Goal: Task Accomplishment & Management: Use online tool/utility

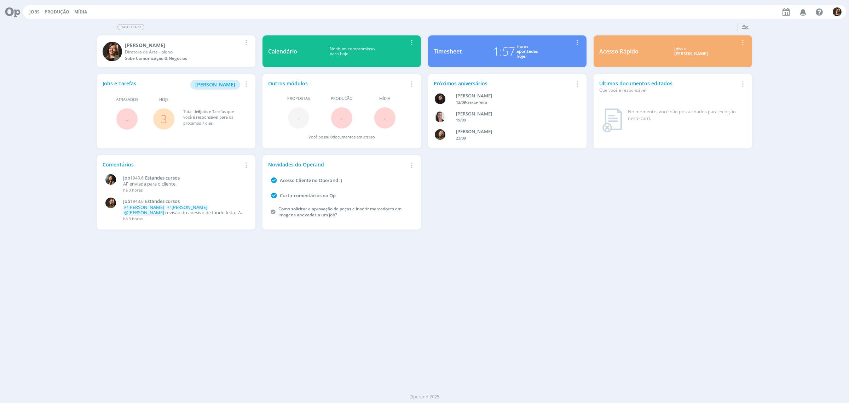
click at [694, 50] on div "Jobs > [PERSON_NAME]" at bounding box center [691, 51] width 94 height 10
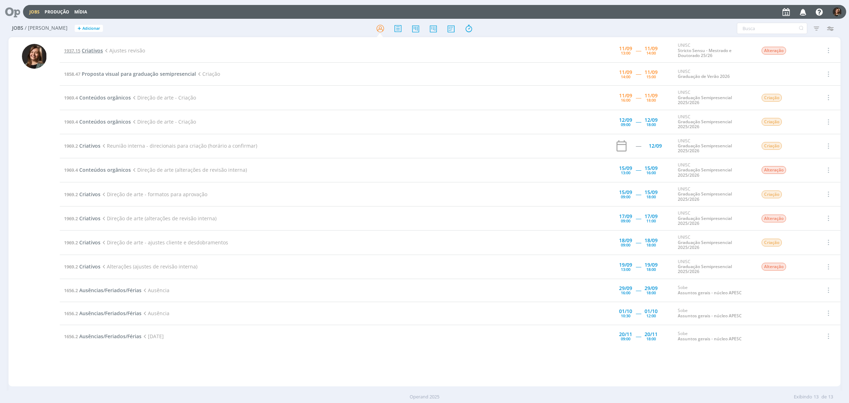
click at [93, 51] on span "Criativos" at bounding box center [92, 50] width 21 height 7
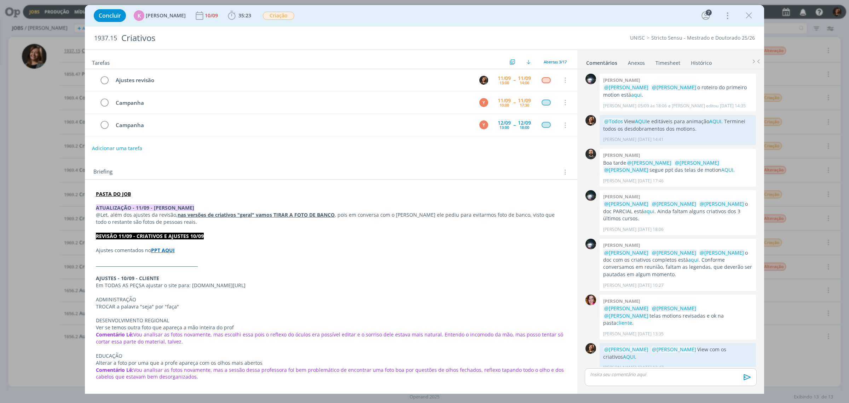
scroll to position [207, 0]
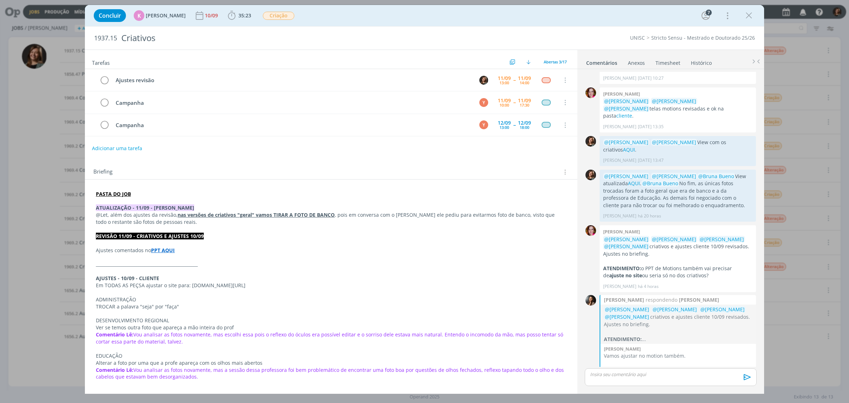
drag, startPoint x: 745, startPoint y: 15, endPoint x: 418, endPoint y: 126, distance: 345.8
click at [745, 15] on icon "dialog" at bounding box center [749, 15] width 11 height 11
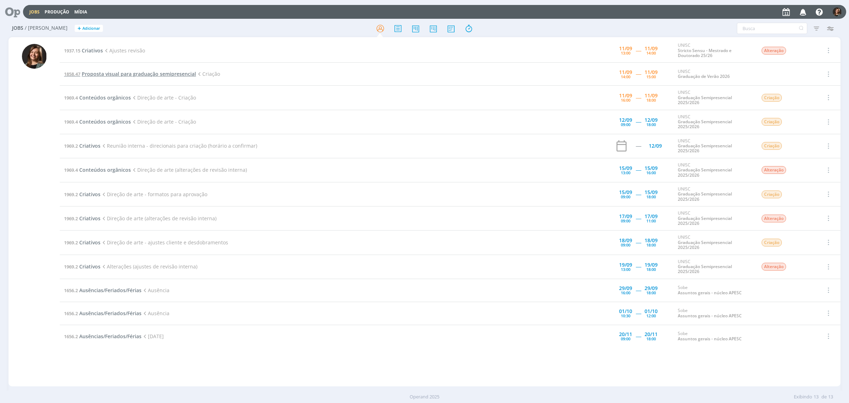
click at [127, 72] on span "Proposta visual para graduação semipresencial" at bounding box center [139, 73] width 114 height 7
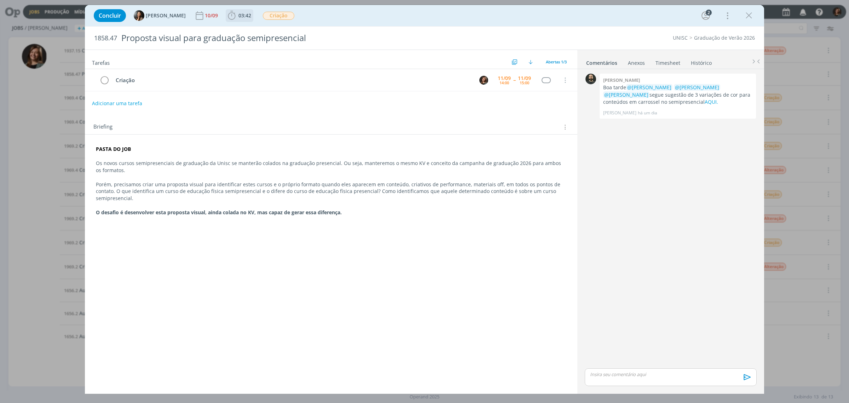
click at [238, 18] on span "03:42" at bounding box center [244, 15] width 13 height 7
click at [249, 32] on span "Iniciar" at bounding box center [255, 31] width 15 height 5
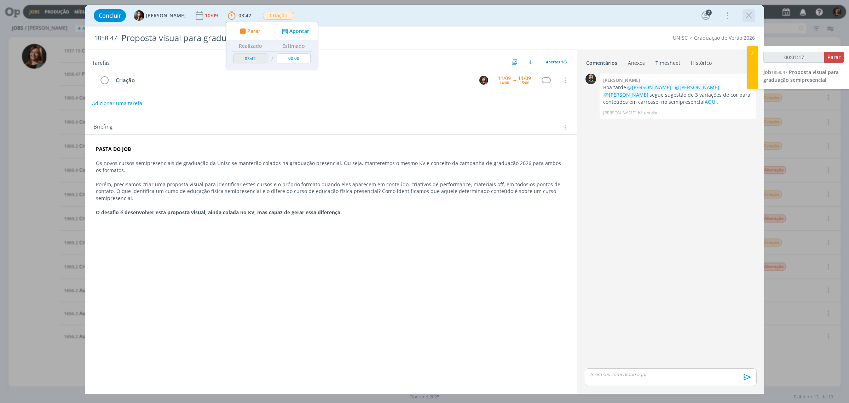
click at [746, 11] on icon "dialog" at bounding box center [749, 15] width 11 height 11
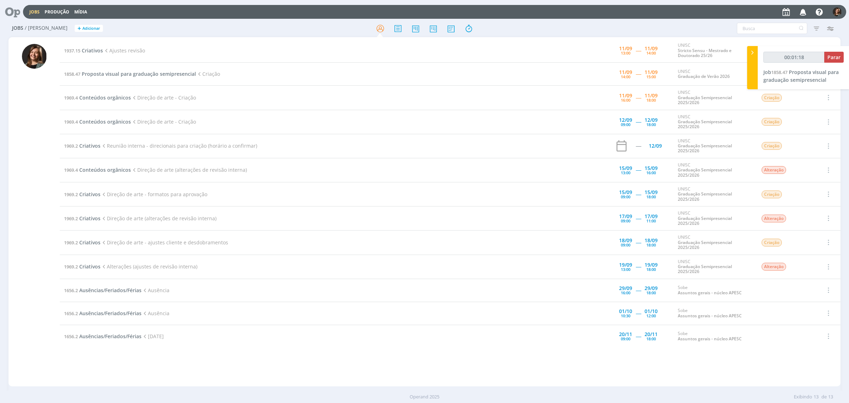
click at [460, 26] on div at bounding box center [424, 28] width 277 height 13
click at [470, 30] on icon at bounding box center [468, 29] width 13 height 14
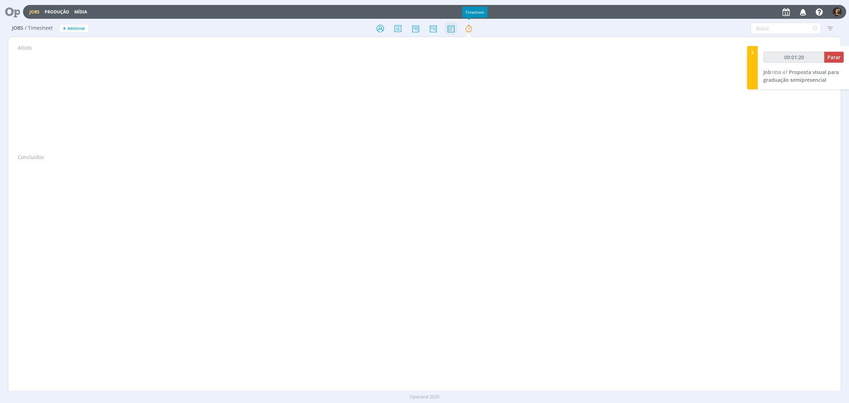
click at [445, 28] on icon at bounding box center [451, 29] width 13 height 14
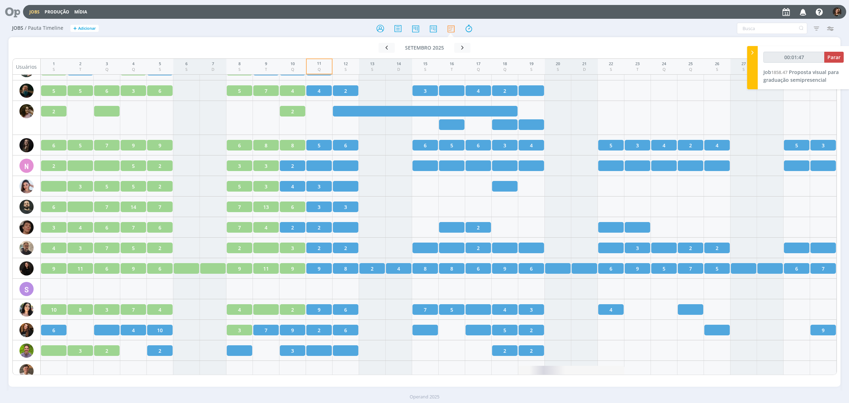
scroll to position [875, 0]
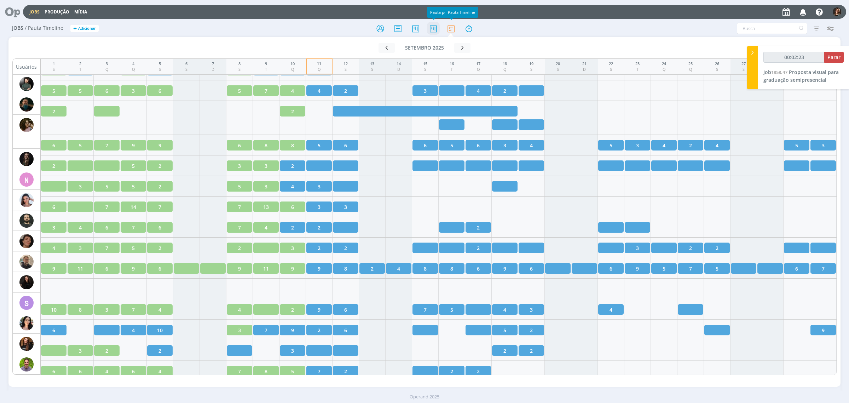
click at [428, 22] on icon at bounding box center [433, 29] width 13 height 14
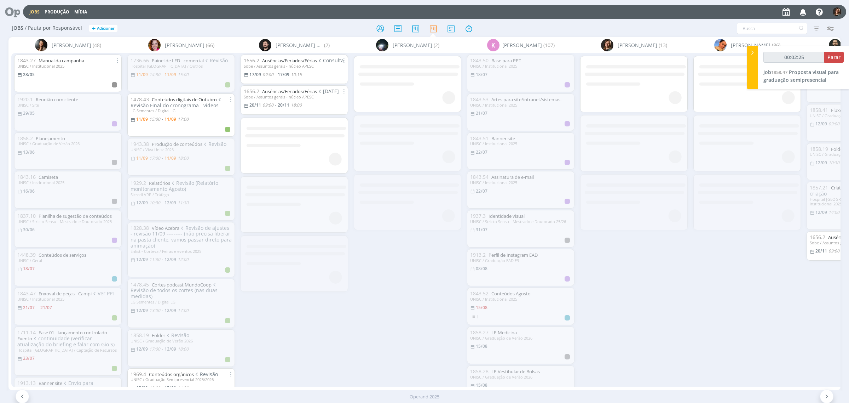
drag, startPoint x: 597, startPoint y: 389, endPoint x: 782, endPoint y: 243, distance: 235.9
click at [740, 385] on div "Jobs Produção Mídia Notificações Central de Ajuda Área de Membros Implantação o…" at bounding box center [424, 201] width 849 height 403
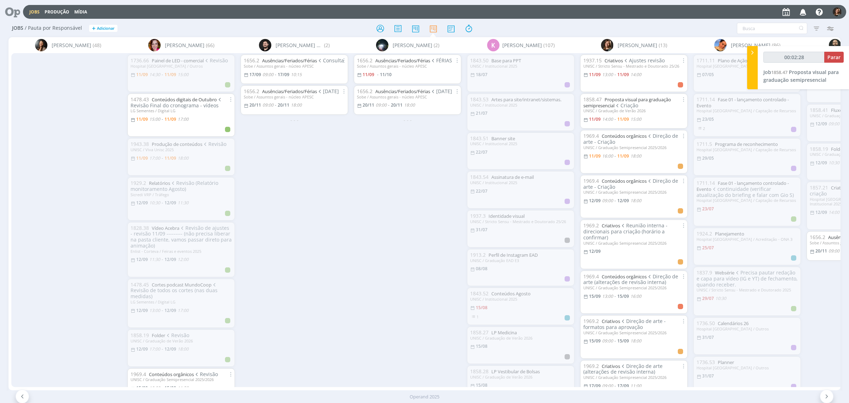
scroll to position [0, 192]
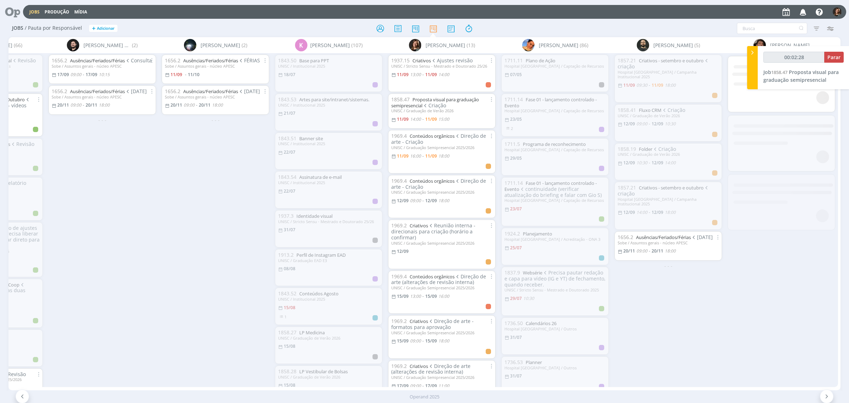
type input "00:02:30"
click at [756, 47] on div at bounding box center [752, 67] width 11 height 43
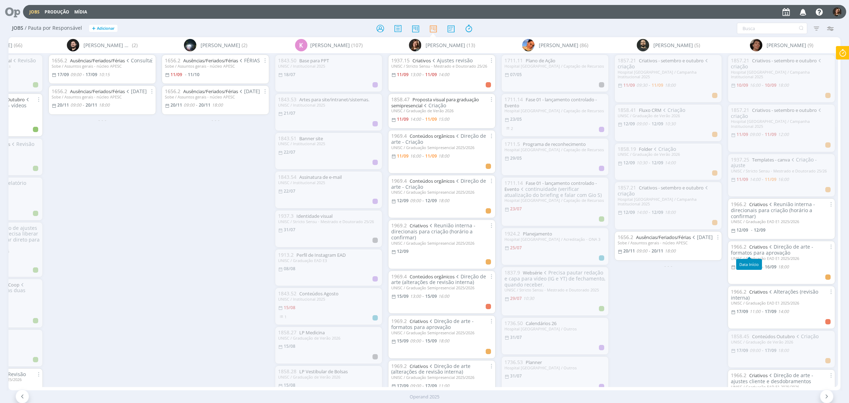
scroll to position [70, 0]
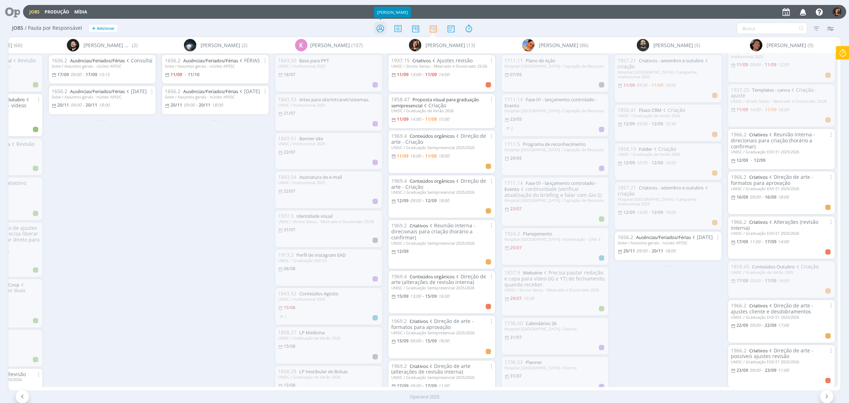
click at [381, 27] on icon at bounding box center [380, 29] width 13 height 14
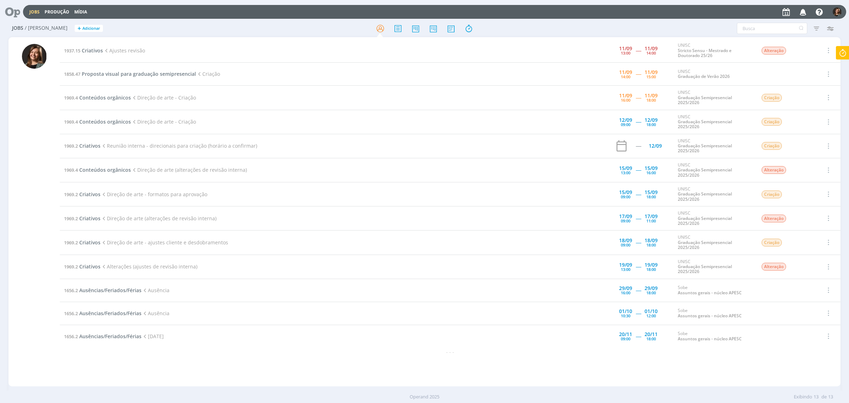
click at [89, 46] on td "1937.15 Criativos Ajustes revisão" at bounding box center [310, 51] width 501 height 24
click at [89, 52] on span "Criativos" at bounding box center [92, 50] width 21 height 7
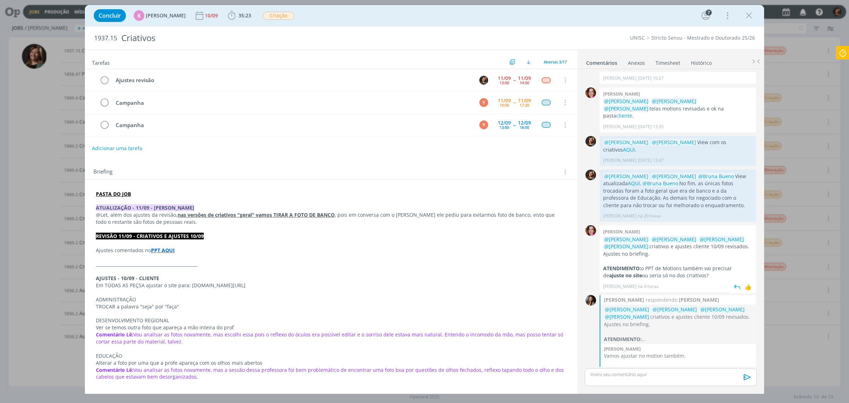
scroll to position [206, 0]
drag, startPoint x: 633, startPoint y: 177, endPoint x: 600, endPoint y: 167, distance: 34.6
click at [600, 170] on div "@[PERSON_NAME] @[PERSON_NAME] @[PERSON_NAME] View atualizada AQUI . @[PERSON_NA…" at bounding box center [678, 196] width 156 height 52
copy p "@[PERSON_NAME] @[PERSON_NAME] @[PERSON_NAME] View atualizada AQUI ."
click at [674, 375] on p "dialog" at bounding box center [670, 374] width 161 height 6
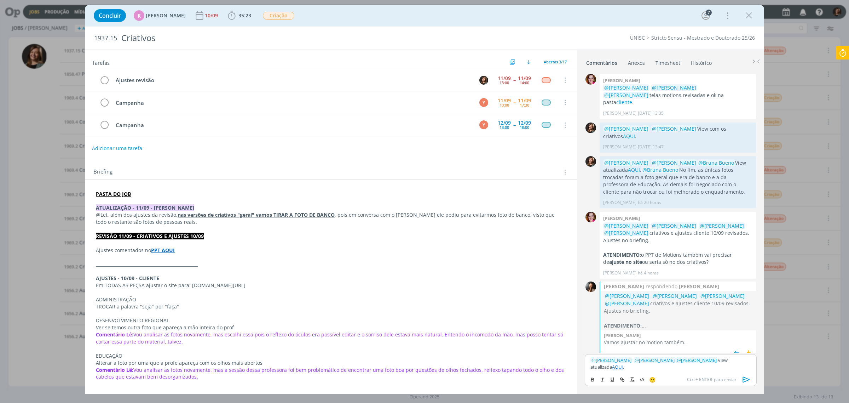
scroll to position [221, 0]
click at [703, 359] on span "﻿ @ [PERSON_NAME] ﻿" at bounding box center [697, 360] width 42 height 6
click at [682, 382] on span "[PERSON_NAME]" at bounding box center [668, 383] width 44 height 8
click at [715, 361] on link "AQUI" at bounding box center [713, 360] width 11 height 6
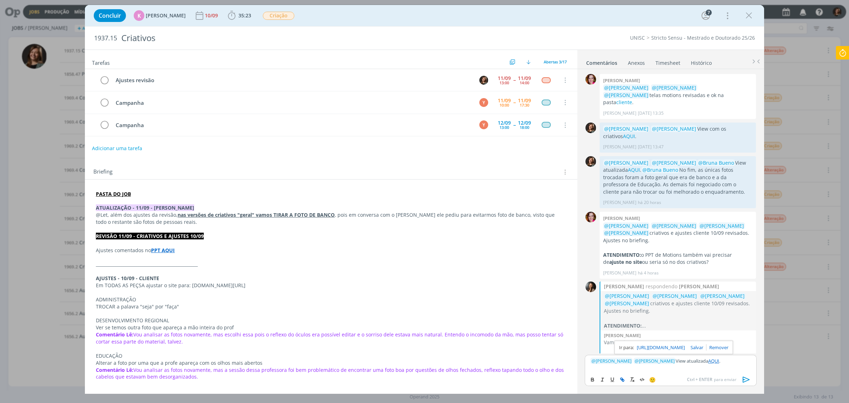
click at [685, 349] on link "[URL][DOMAIN_NAME]" at bounding box center [661, 346] width 48 height 9
click at [725, 364] on p "﻿ @ [PERSON_NAME] ﻿ ﻿ @ [PERSON_NAME] ﻿ View atualizada AQUI ." at bounding box center [670, 360] width 161 height 6
drag, startPoint x: 278, startPoint y: 284, endPoint x: 189, endPoint y: 288, distance: 89.3
click at [189, 288] on p "Em TODAS AS PEÇSA ajustar o site para: [DOMAIN_NAME][URL]" at bounding box center [331, 285] width 470 height 7
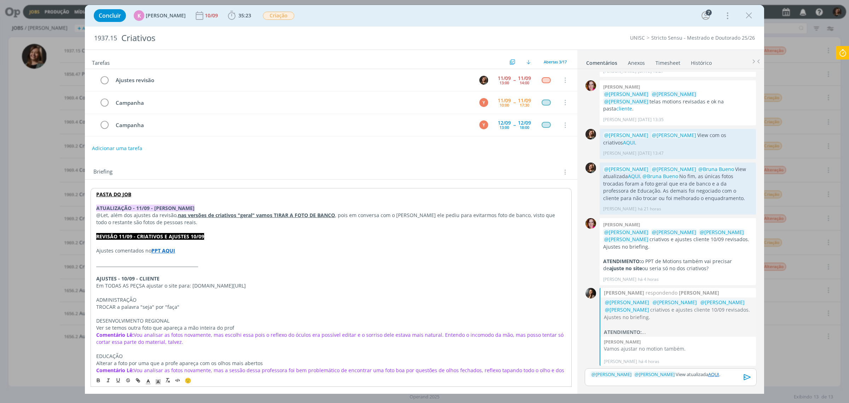
scroll to position [207, 0]
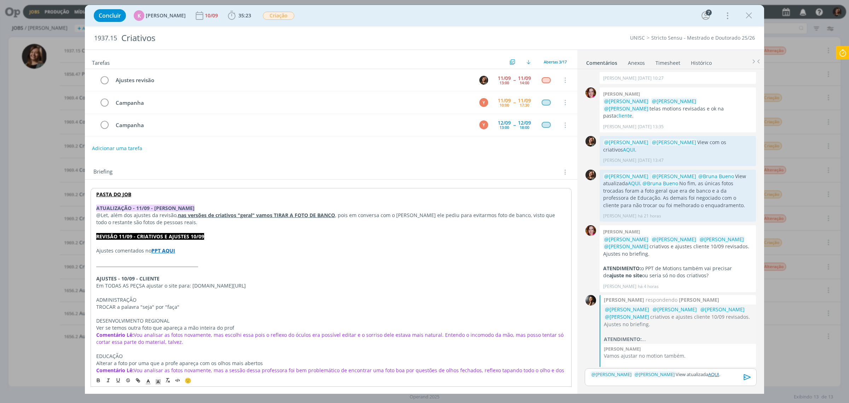
copy p "[DOMAIN_NAME][URL]"
